Goal: Task Accomplishment & Management: Manage account settings

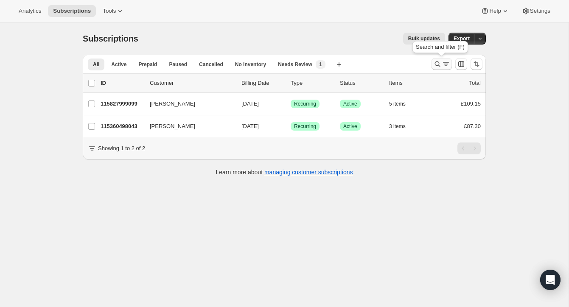
click at [436, 61] on icon "Search and filter results" at bounding box center [437, 64] width 8 height 8
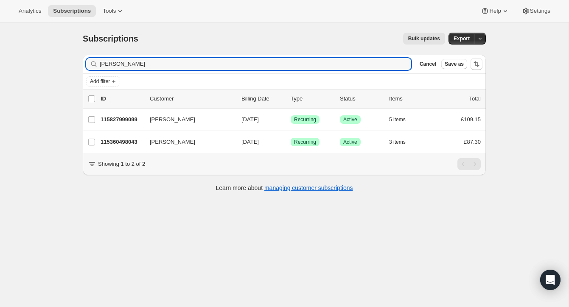
drag, startPoint x: 144, startPoint y: 64, endPoint x: 90, endPoint y: 56, distance: 54.9
click at [90, 56] on div "Filter subscribers [PERSON_NAME] Clear Cancel Save as" at bounding box center [284, 64] width 403 height 19
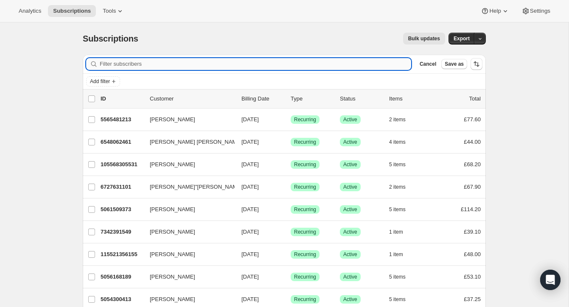
click at [143, 63] on input "Filter subscribers" at bounding box center [256, 64] width 312 height 12
paste input "[PERSON_NAME]"
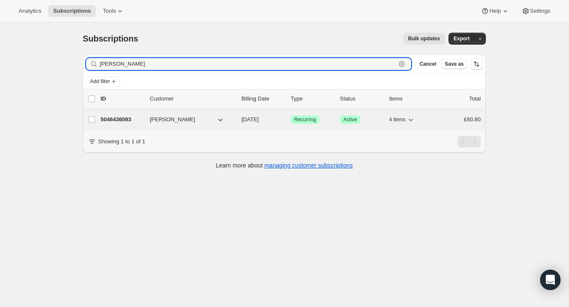
type input "[PERSON_NAME]"
click at [127, 118] on p "5046436093" at bounding box center [122, 119] width 42 height 8
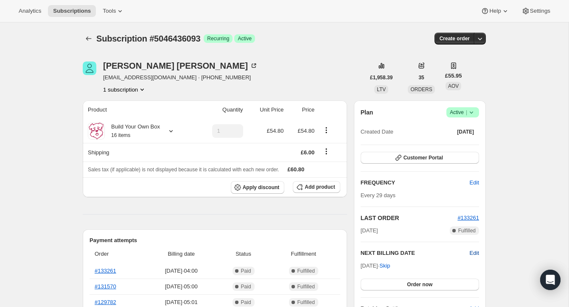
click at [473, 251] on span "Edit" at bounding box center [474, 253] width 9 height 8
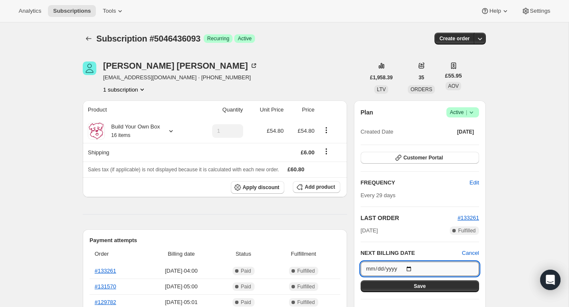
click at [412, 268] on input "[DATE]" at bounding box center [420, 269] width 118 height 14
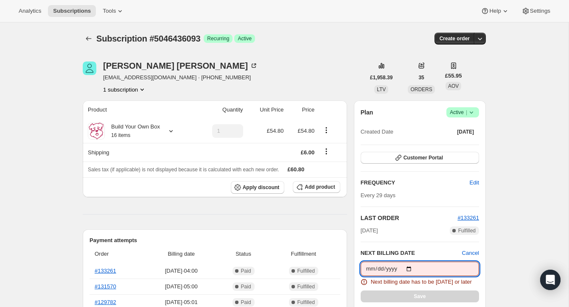
type input "[DATE]"
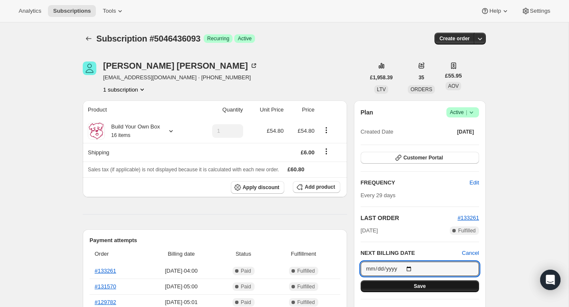
click at [456, 283] on button "Save" at bounding box center [420, 287] width 118 height 12
